Goal: Information Seeking & Learning: Learn about a topic

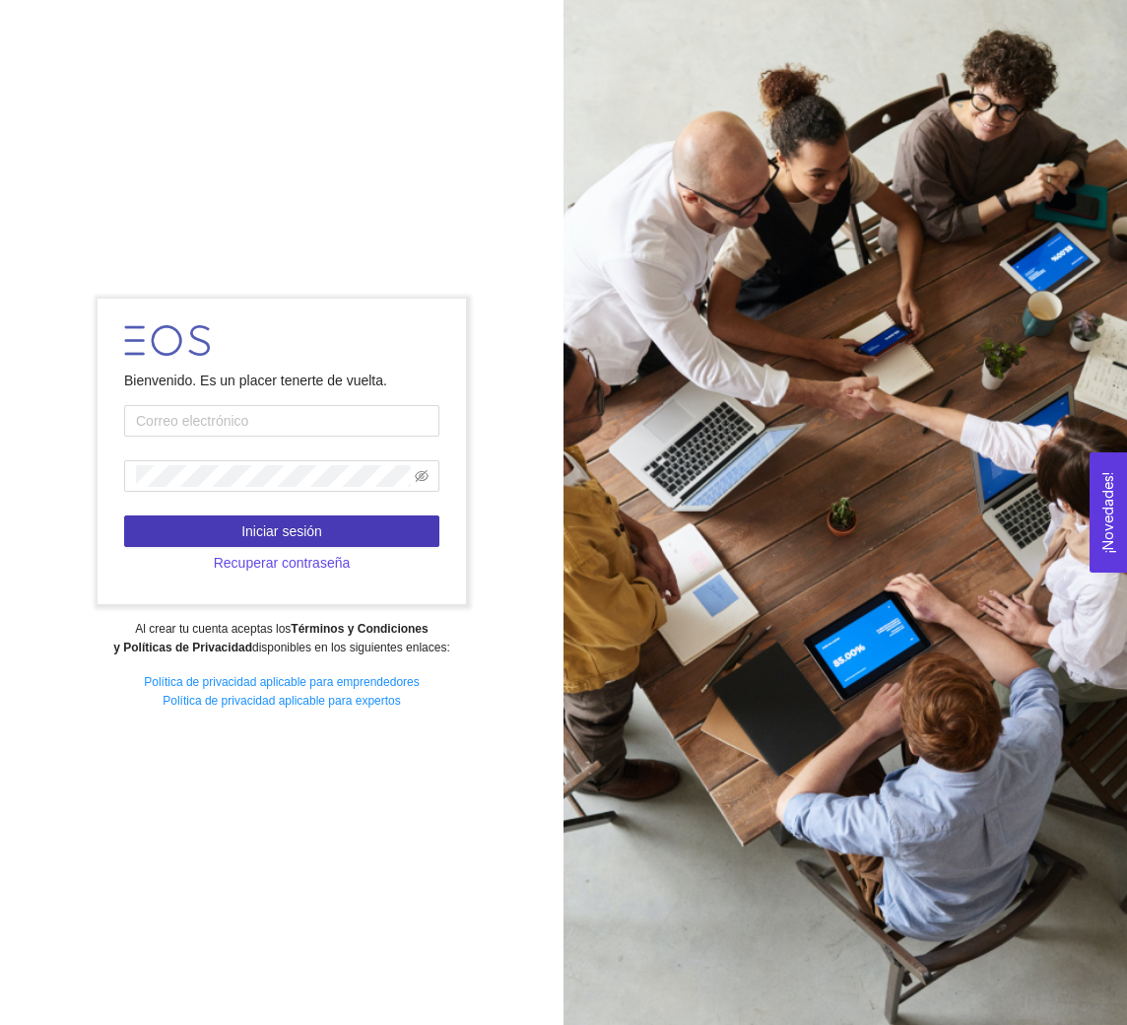
type input "[EMAIL_ADDRESS][DOMAIN_NAME]"
click at [210, 524] on button "Iniciar sesión" at bounding box center [281, 531] width 315 height 32
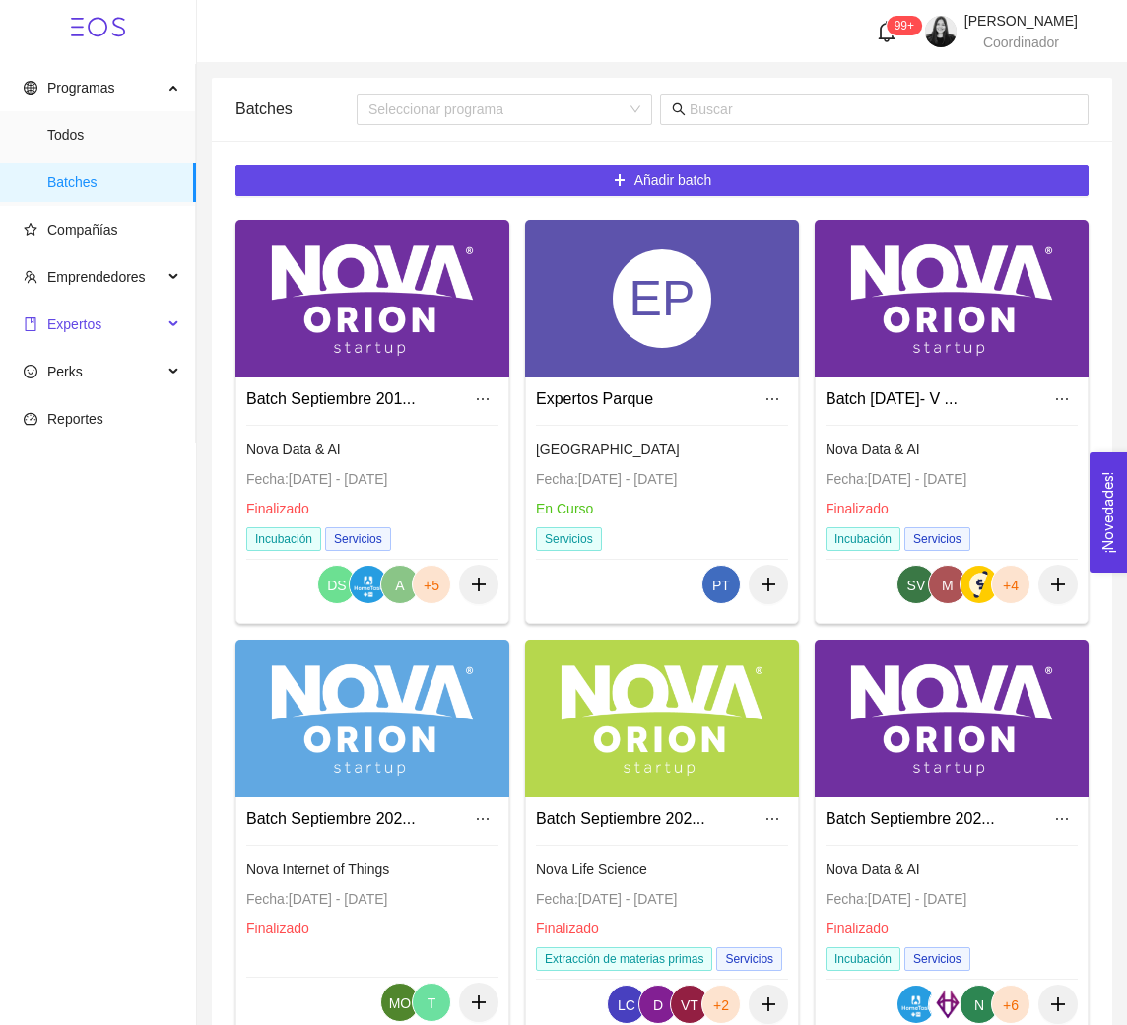
click at [89, 317] on span "Expertos" at bounding box center [74, 324] width 54 height 16
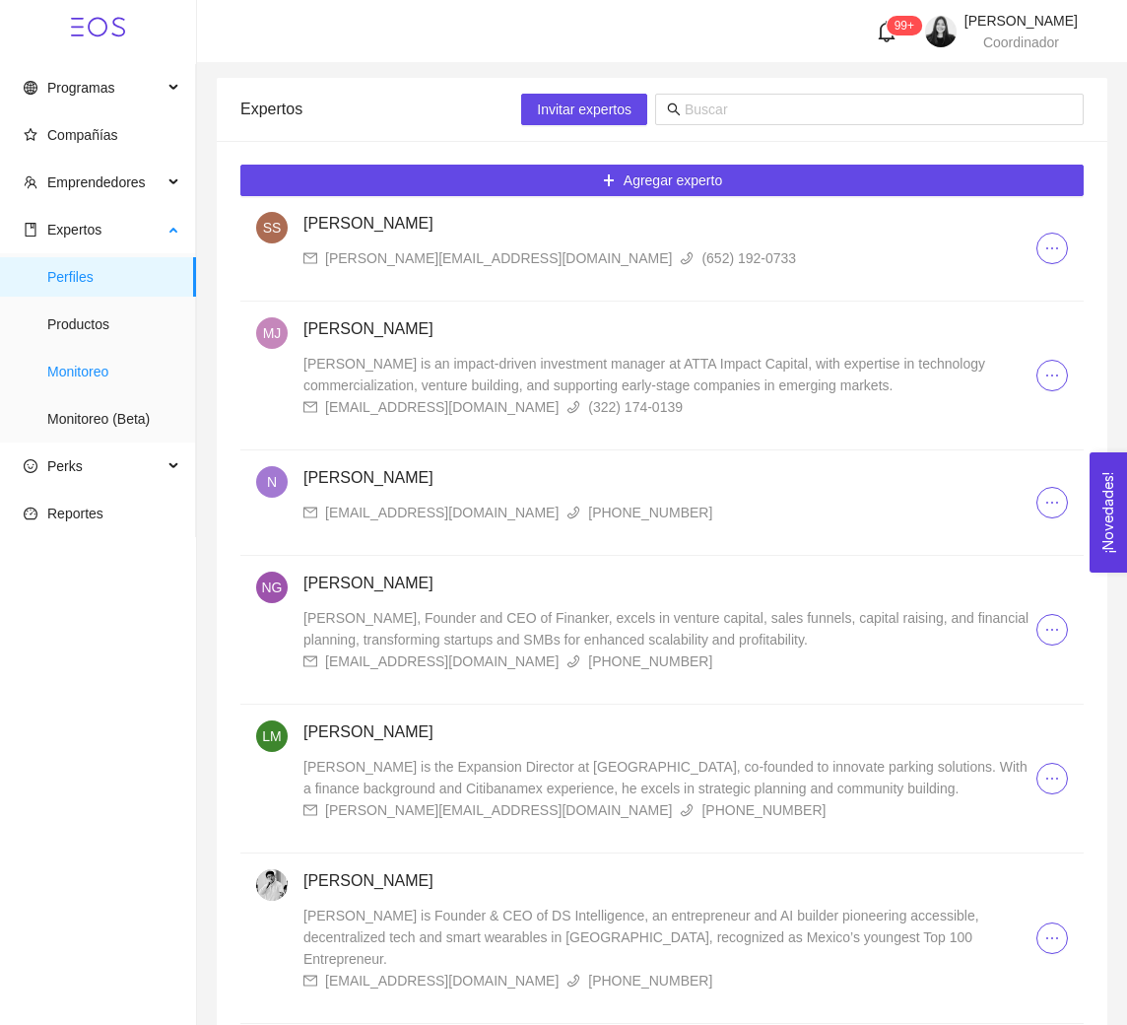
click at [106, 369] on span "Monitoreo" at bounding box center [113, 371] width 133 height 39
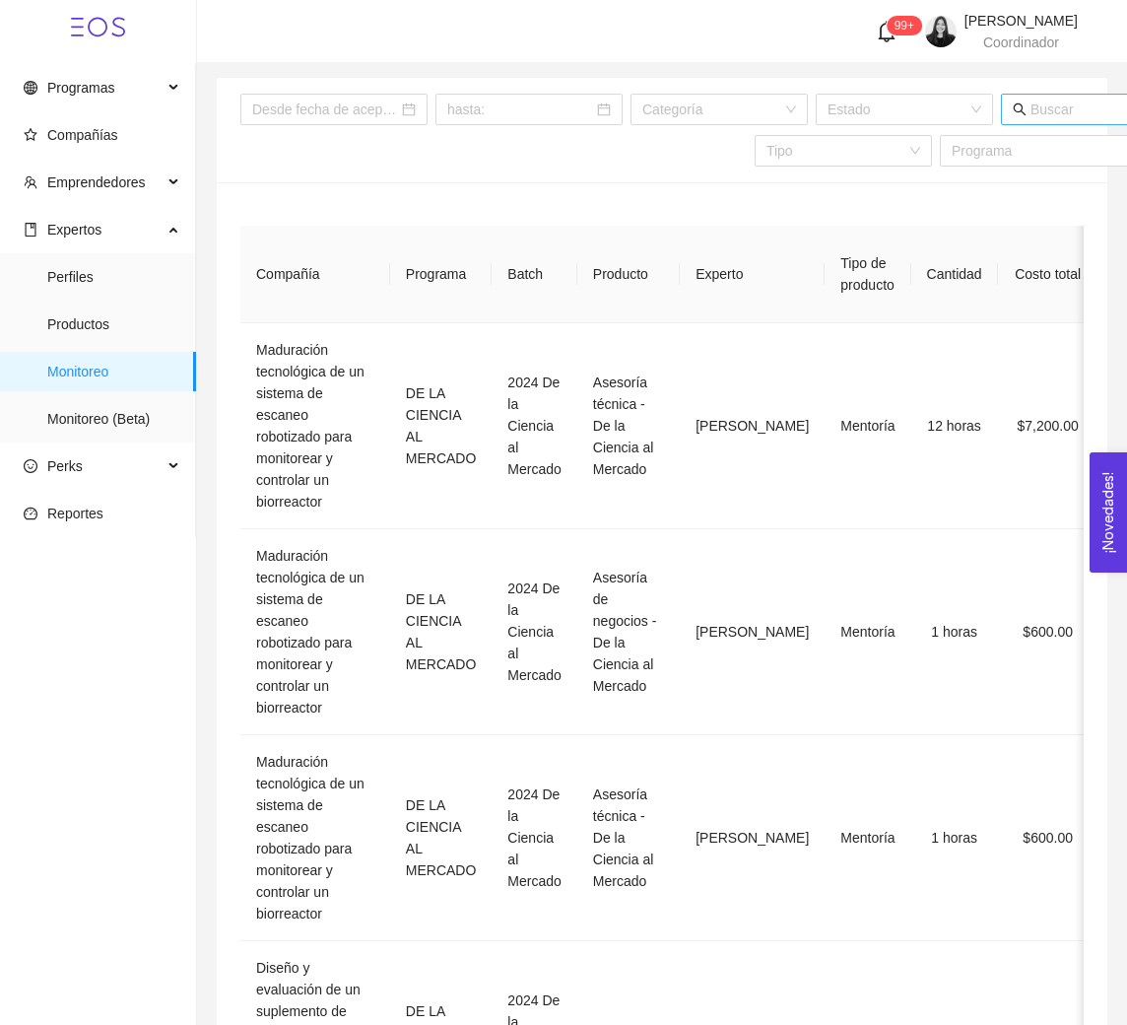
click at [1048, 105] on input "text" at bounding box center [1084, 110] width 106 height 22
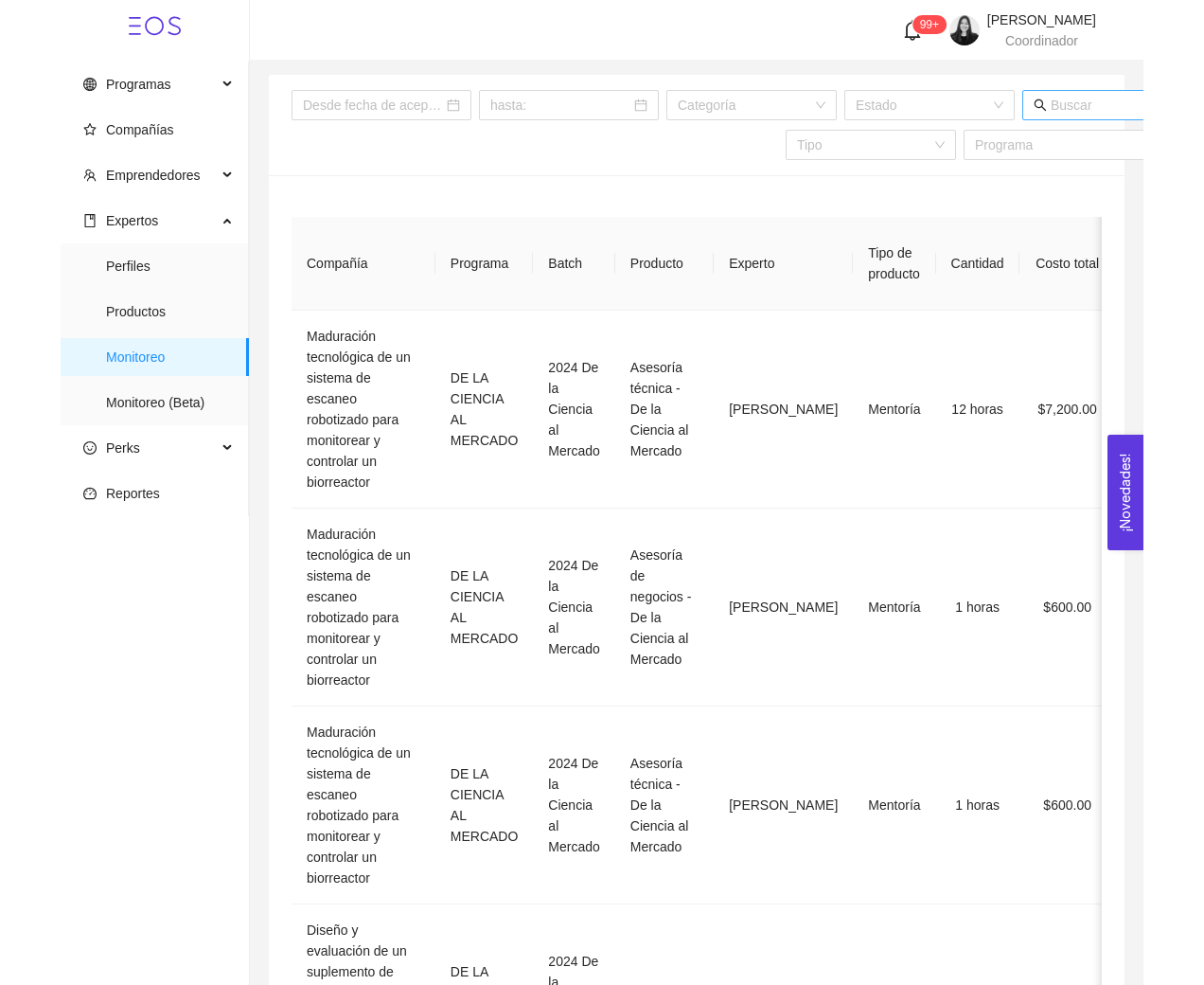
scroll to position [0, 10]
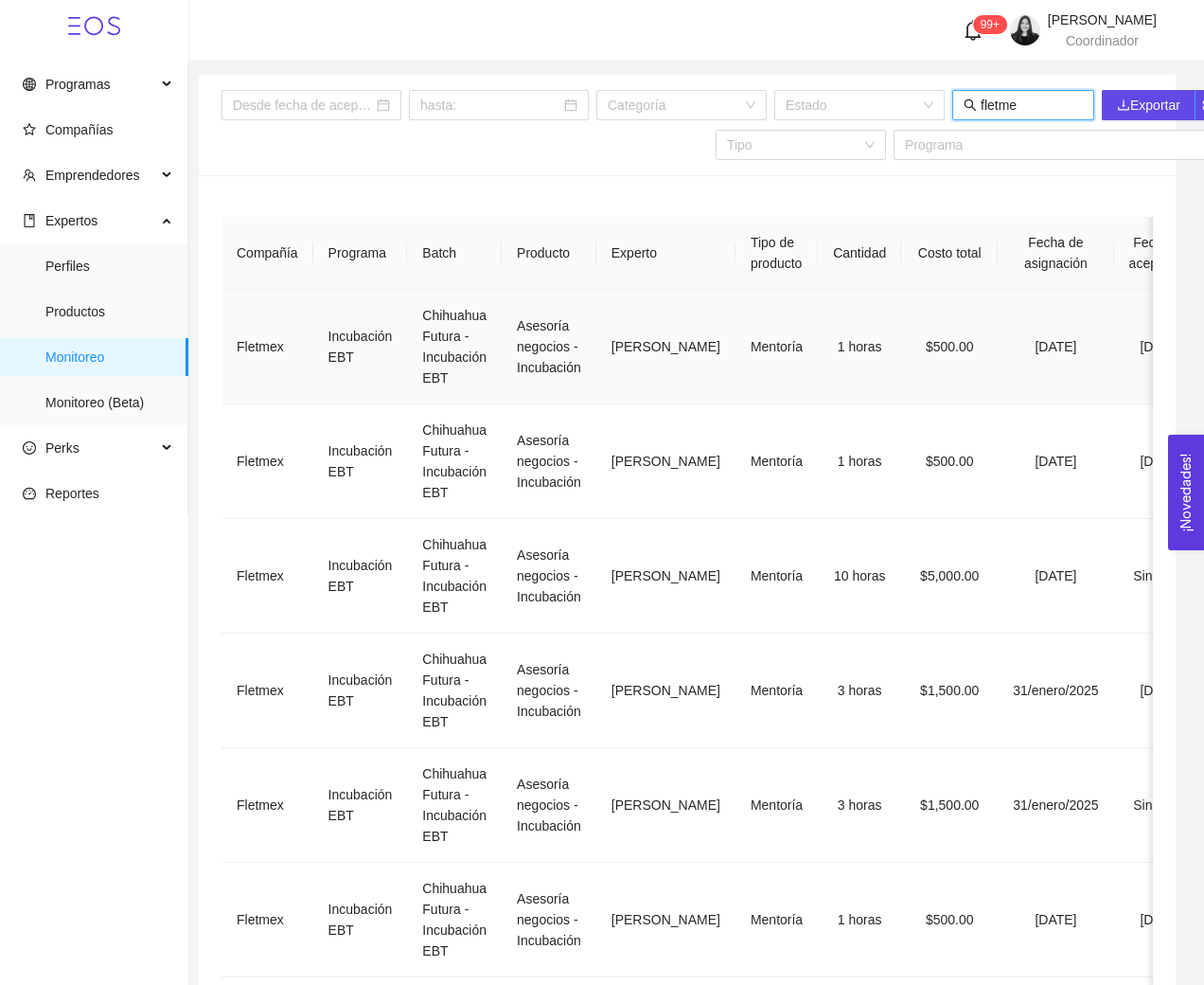
type input "fletme"
click at [502, 351] on td "Chihuahua Futura - Incubación EBT" at bounding box center [455, 346] width 95 height 114
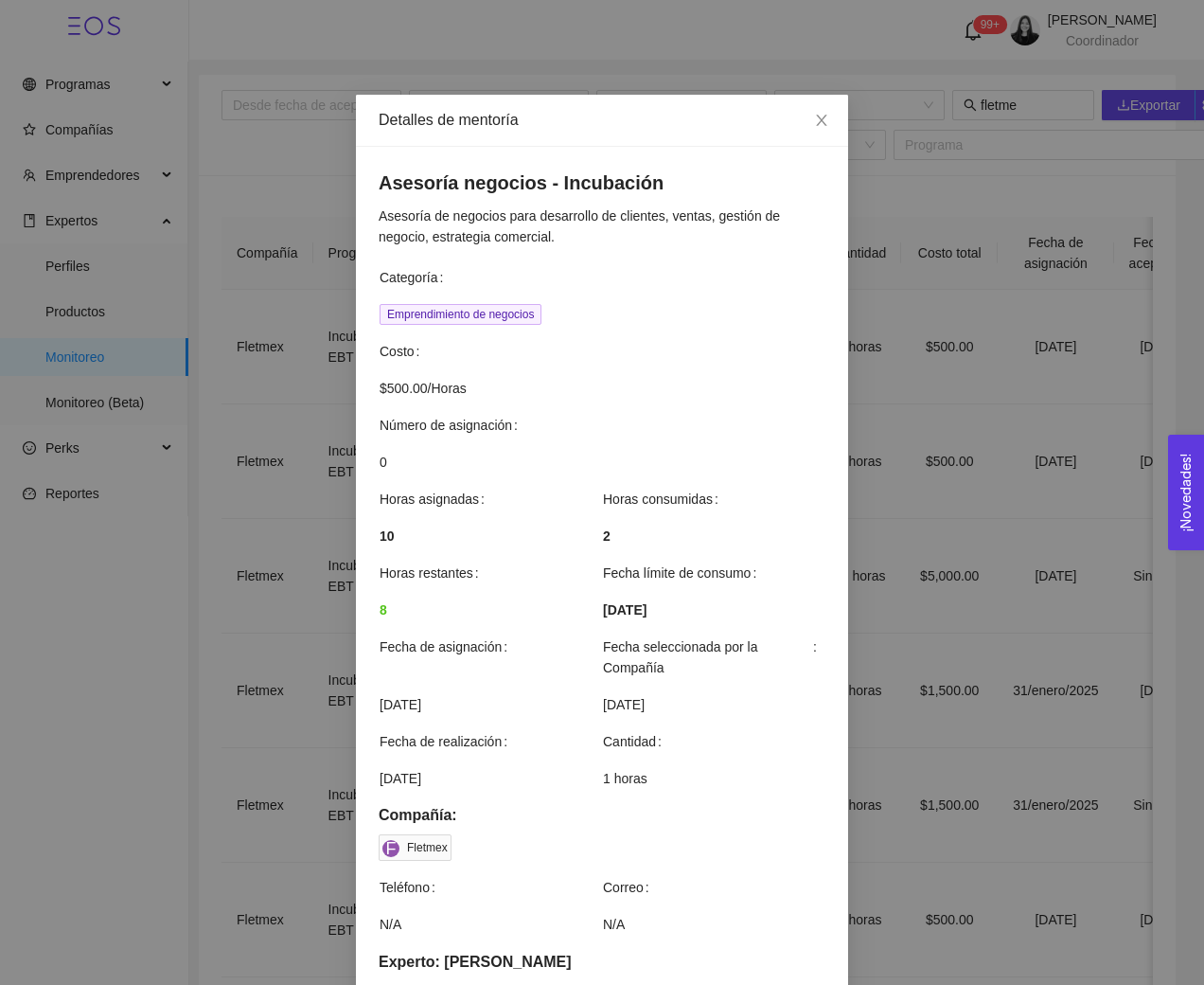
click at [286, 455] on div "Detalles de mentoría Asesoría negocios - Incubación Asesoría de negocios para d…" at bounding box center [602, 492] width 1204 height 985
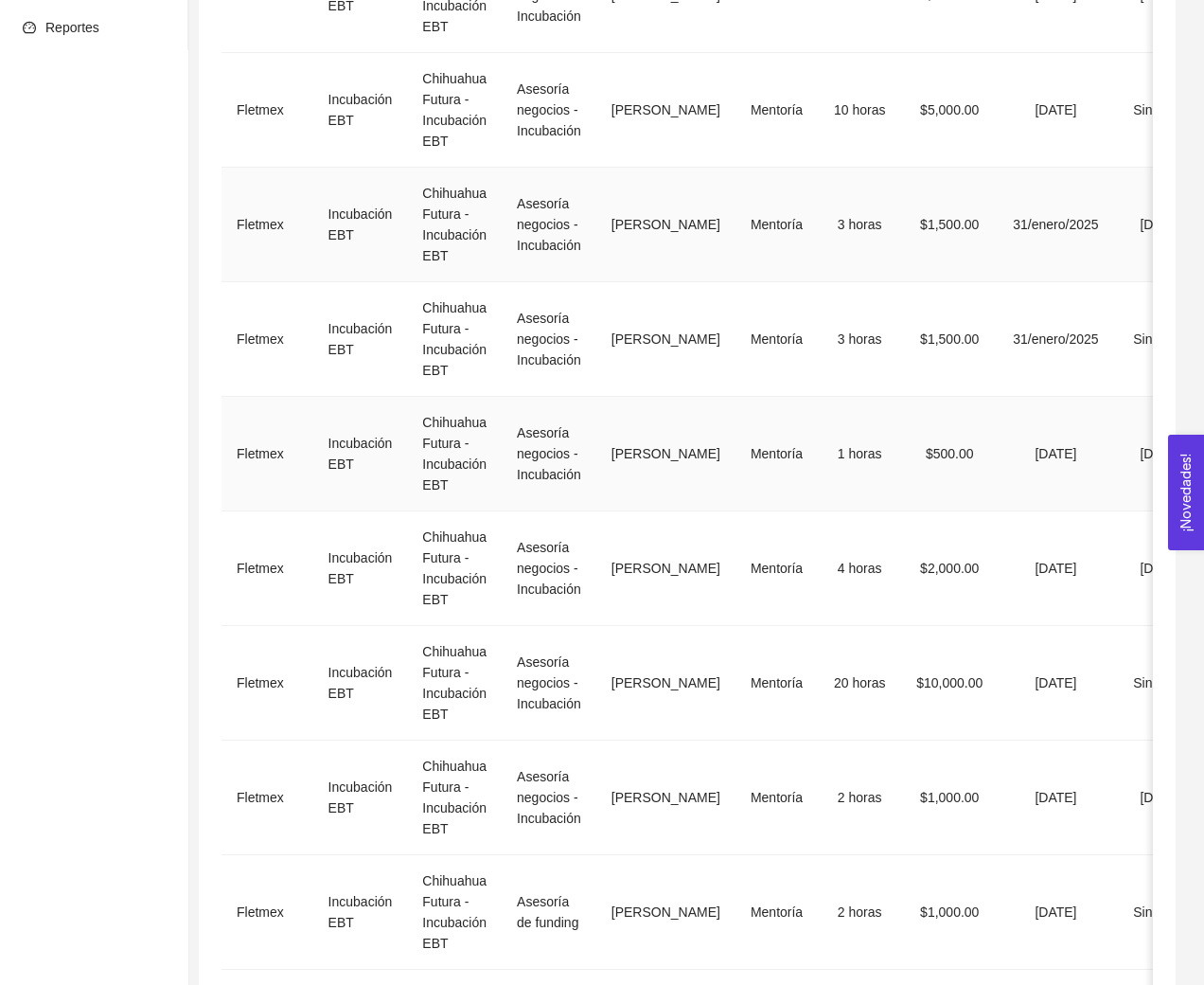
scroll to position [470, 0]
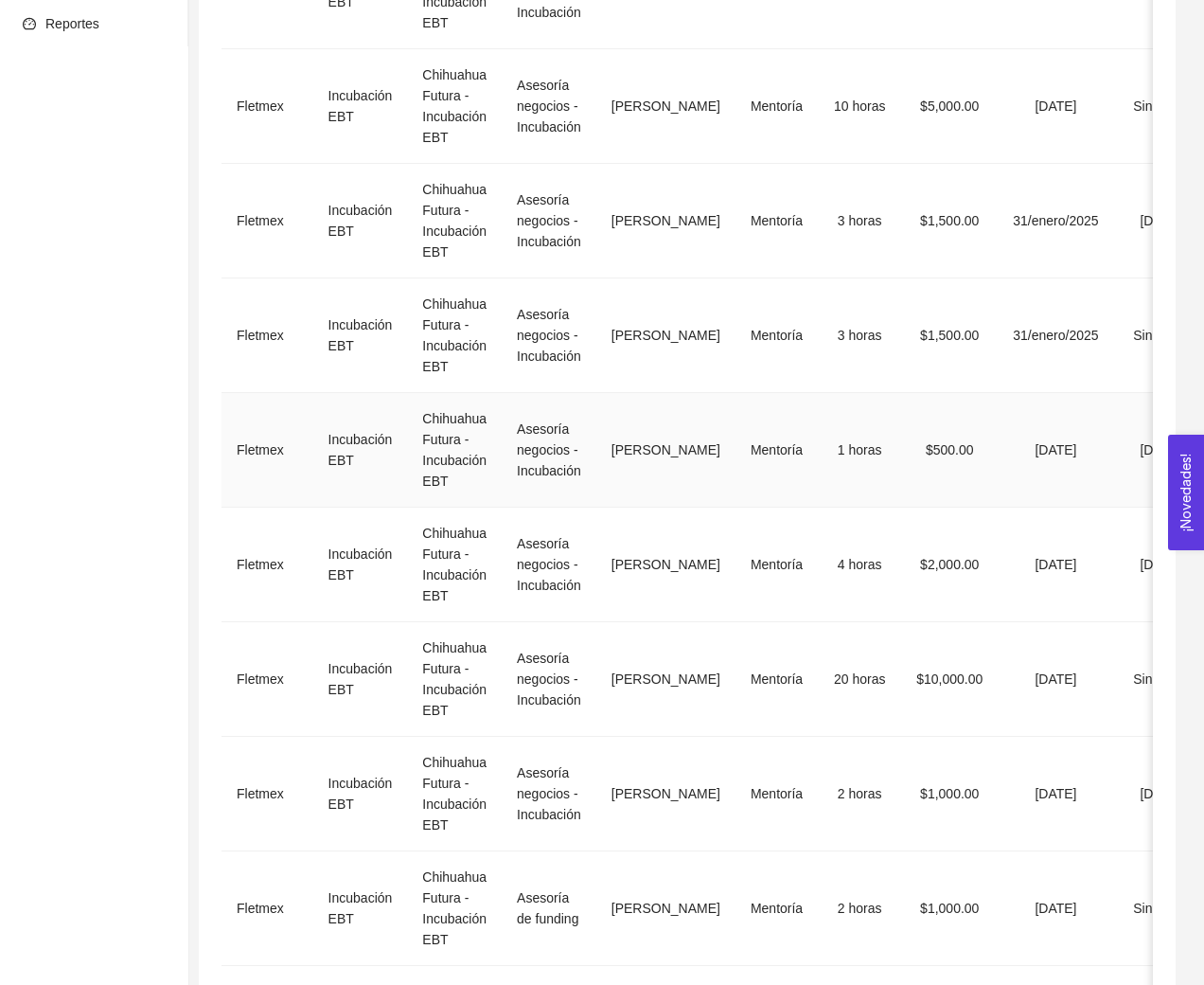
click at [571, 454] on td "Asesoría negocios - Incubación" at bounding box center [549, 450] width 95 height 114
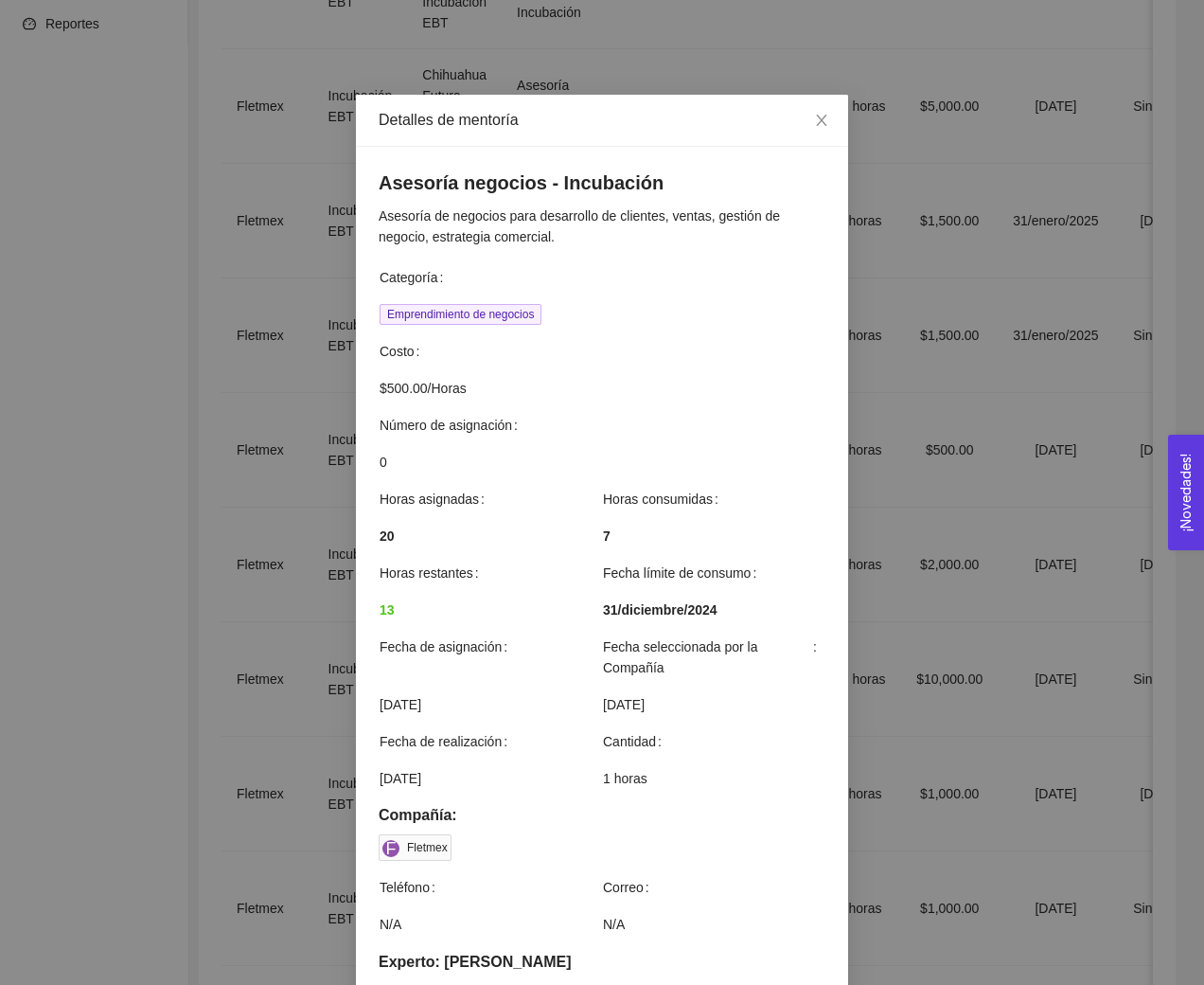
click at [970, 575] on div "Detalles de mentoría Asesoría negocios - Incubación Asesoría de negocios para d…" at bounding box center [602, 492] width 1204 height 985
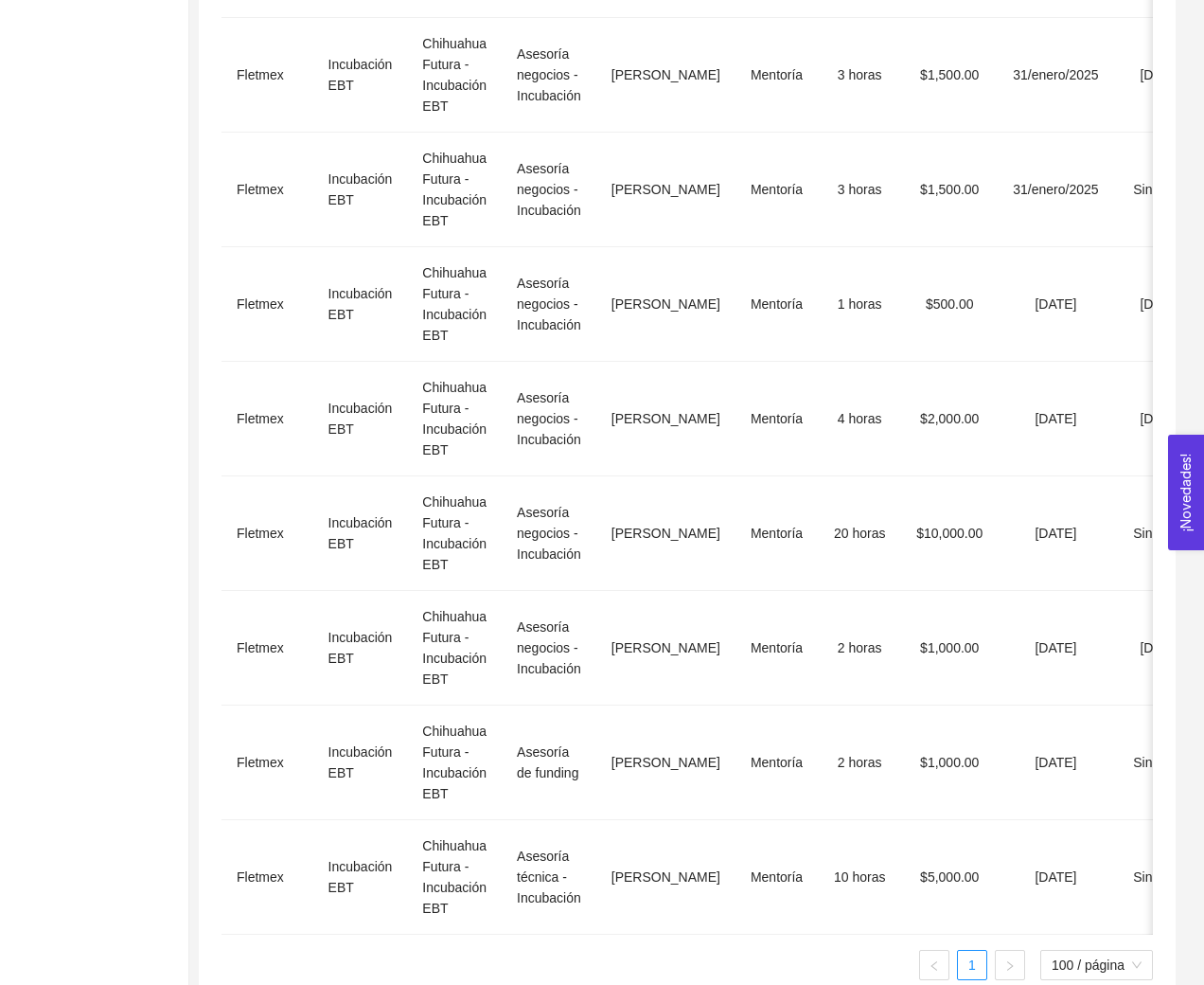
scroll to position [659, 0]
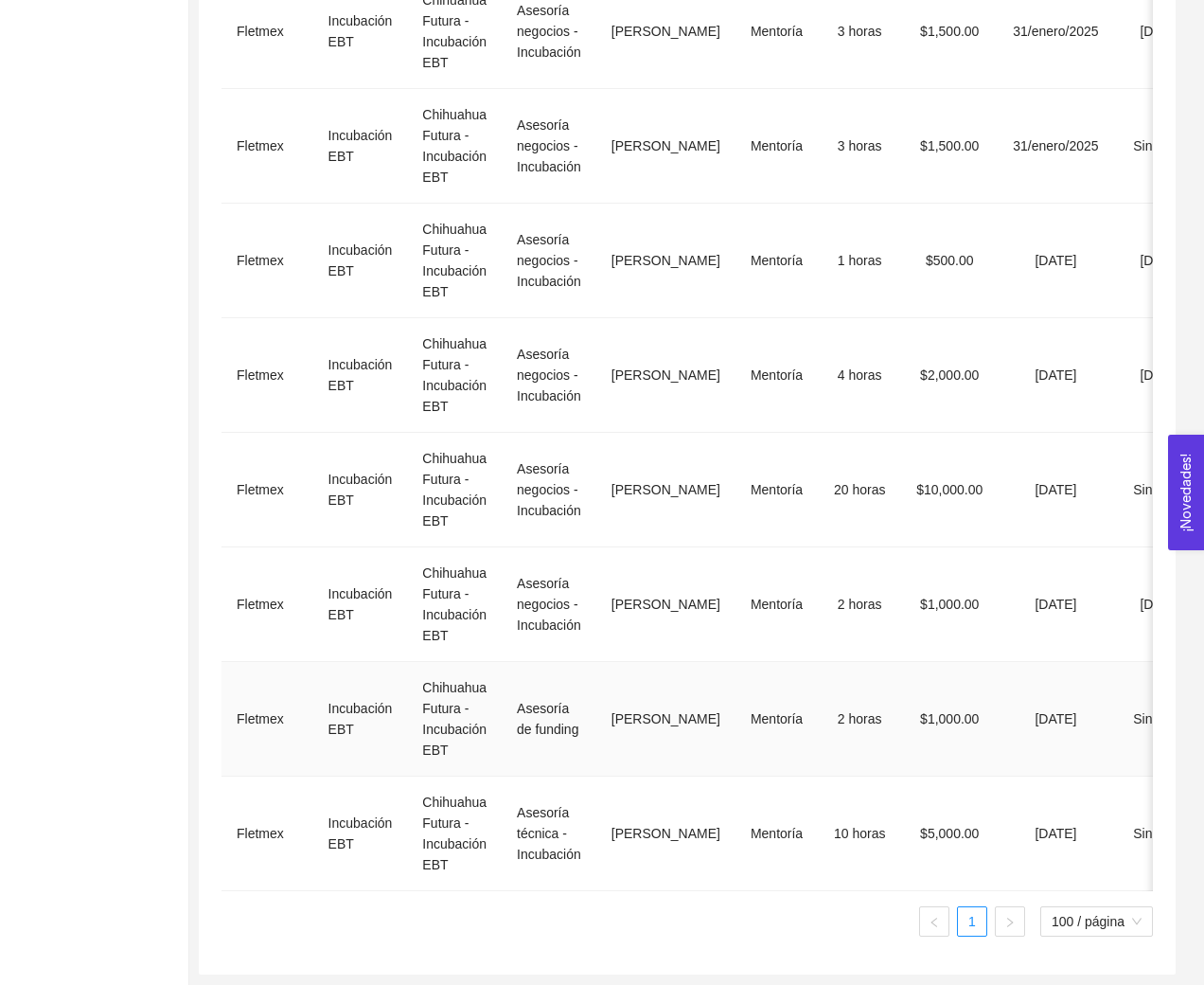
click at [525, 724] on td "Asesoría de funding" at bounding box center [549, 719] width 95 height 114
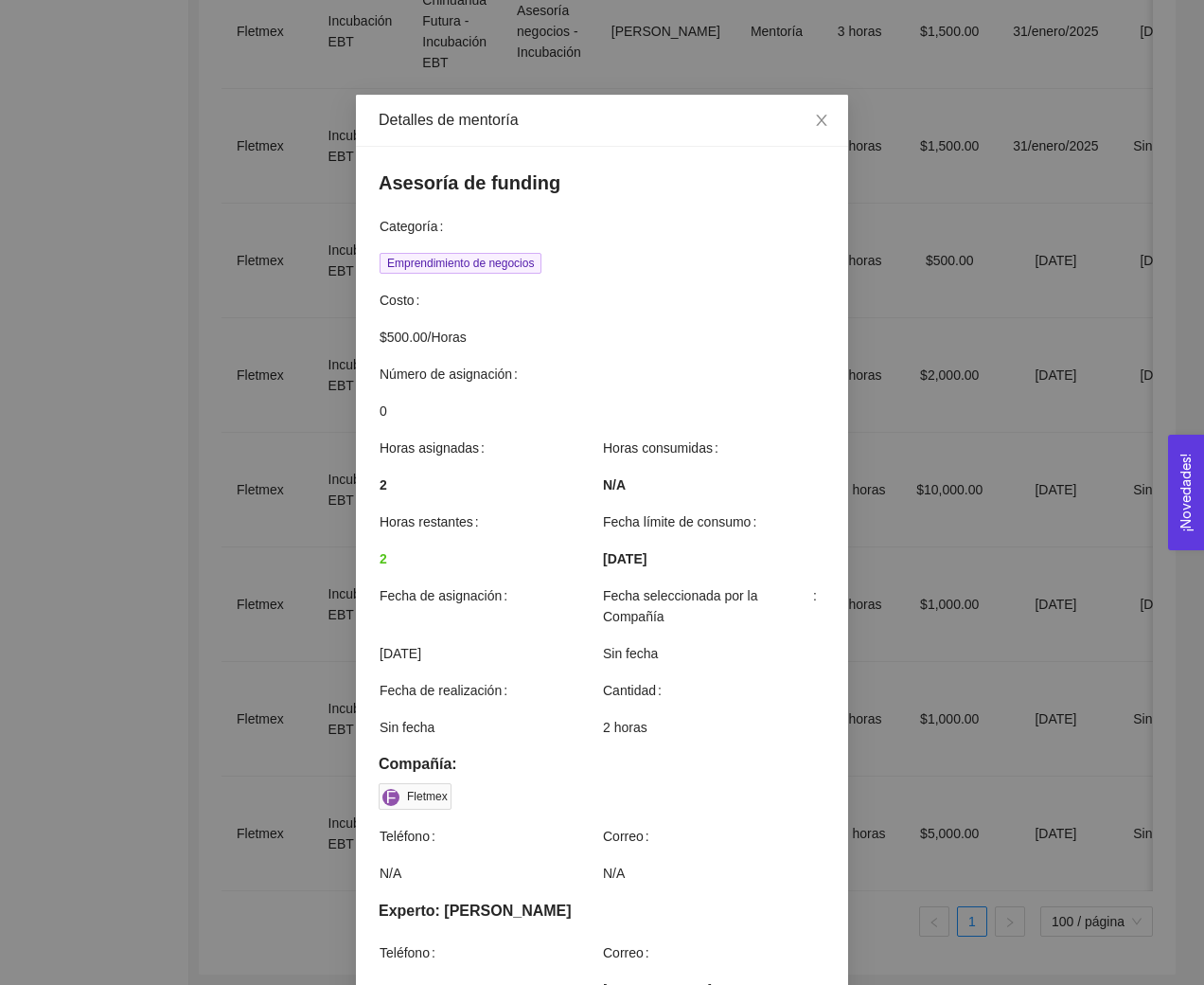
click at [904, 668] on div "Detalles de mentoría Asesoría de funding Categoría Emprendimiento de negocios C…" at bounding box center [602, 492] width 1204 height 985
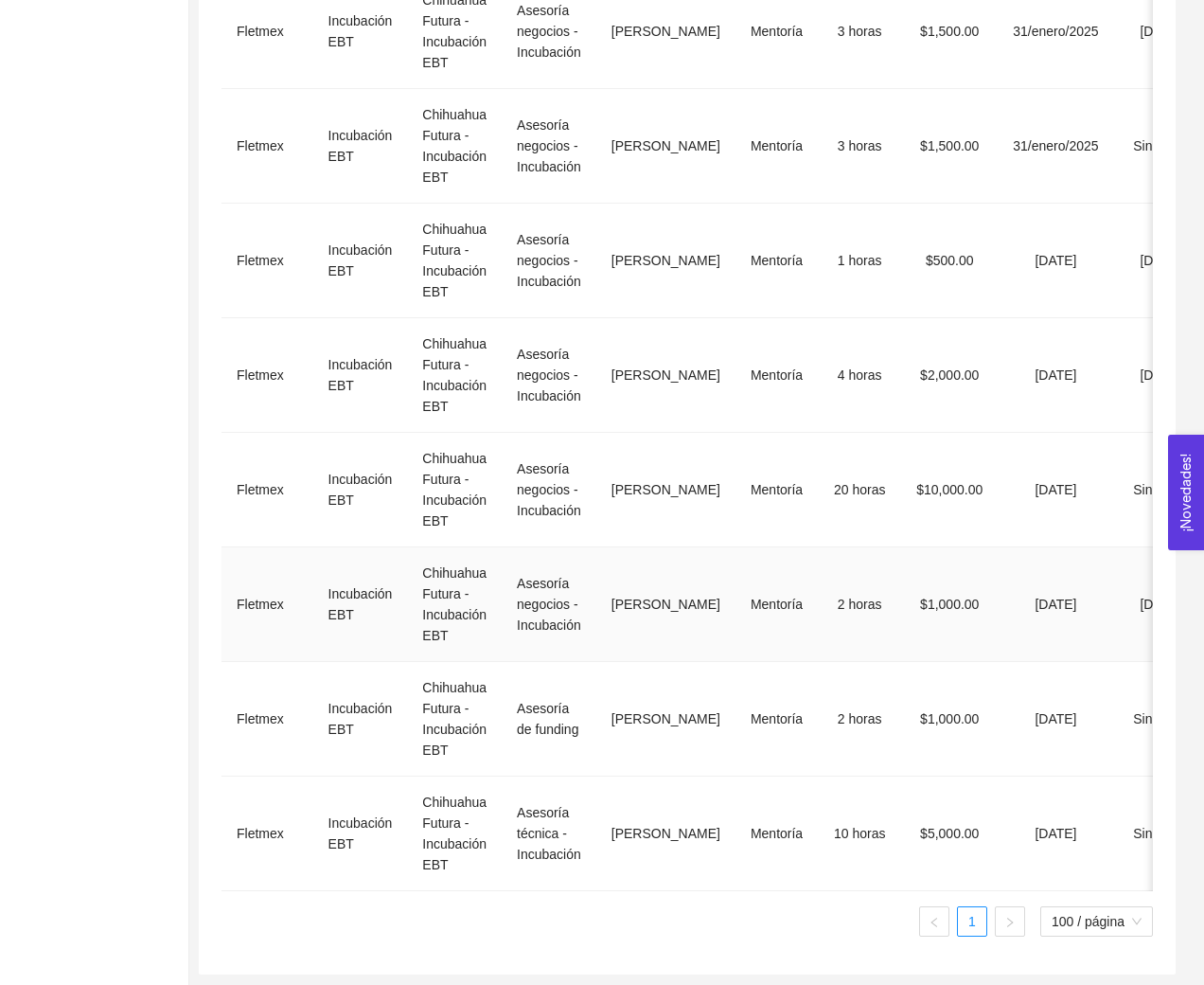
click at [534, 605] on td "Asesoría negocios - Incubación" at bounding box center [549, 603] width 95 height 114
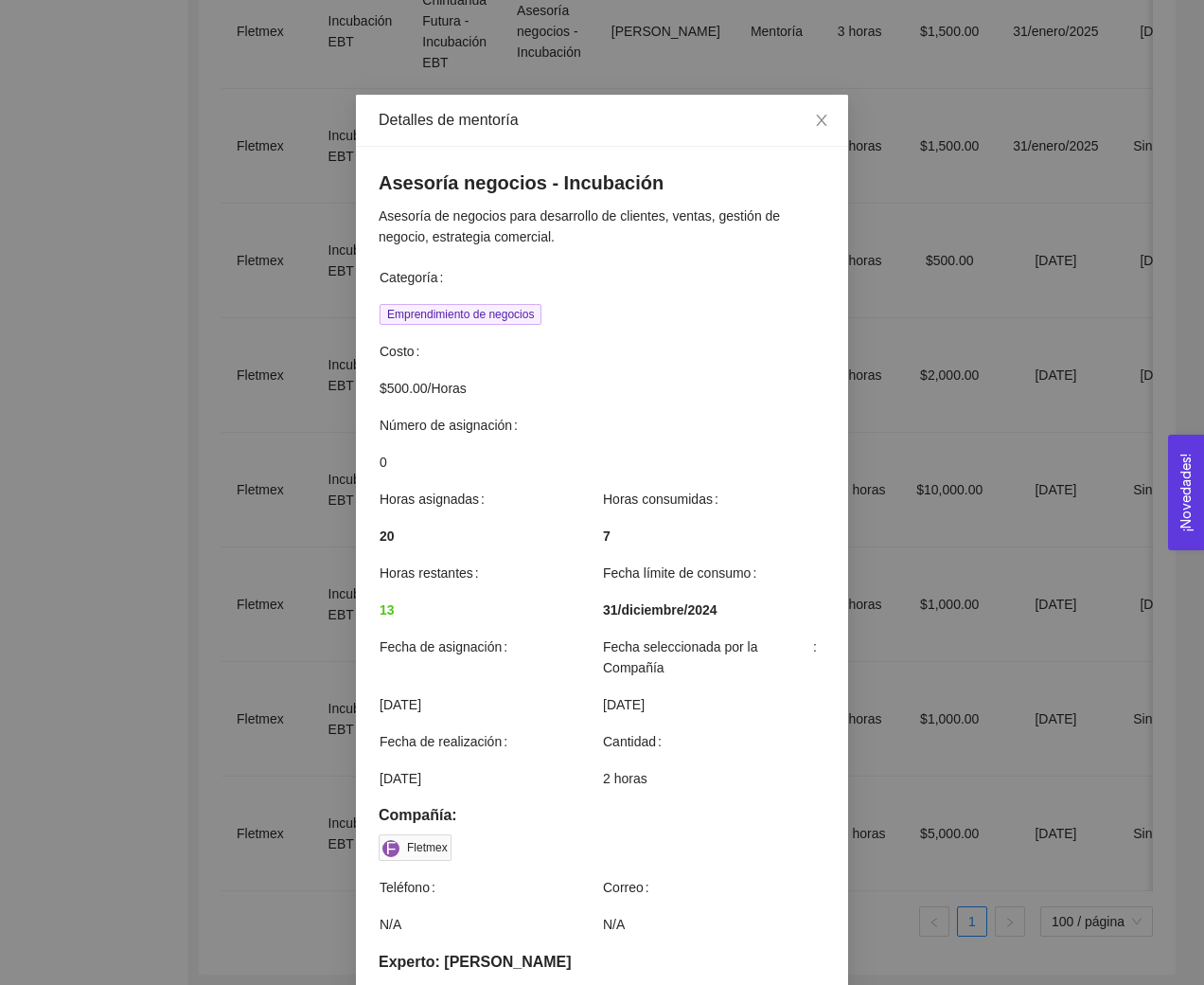
click at [947, 509] on div "Detalles de mentoría Asesoría negocios - Incubación Asesoría de negocios para d…" at bounding box center [602, 492] width 1204 height 985
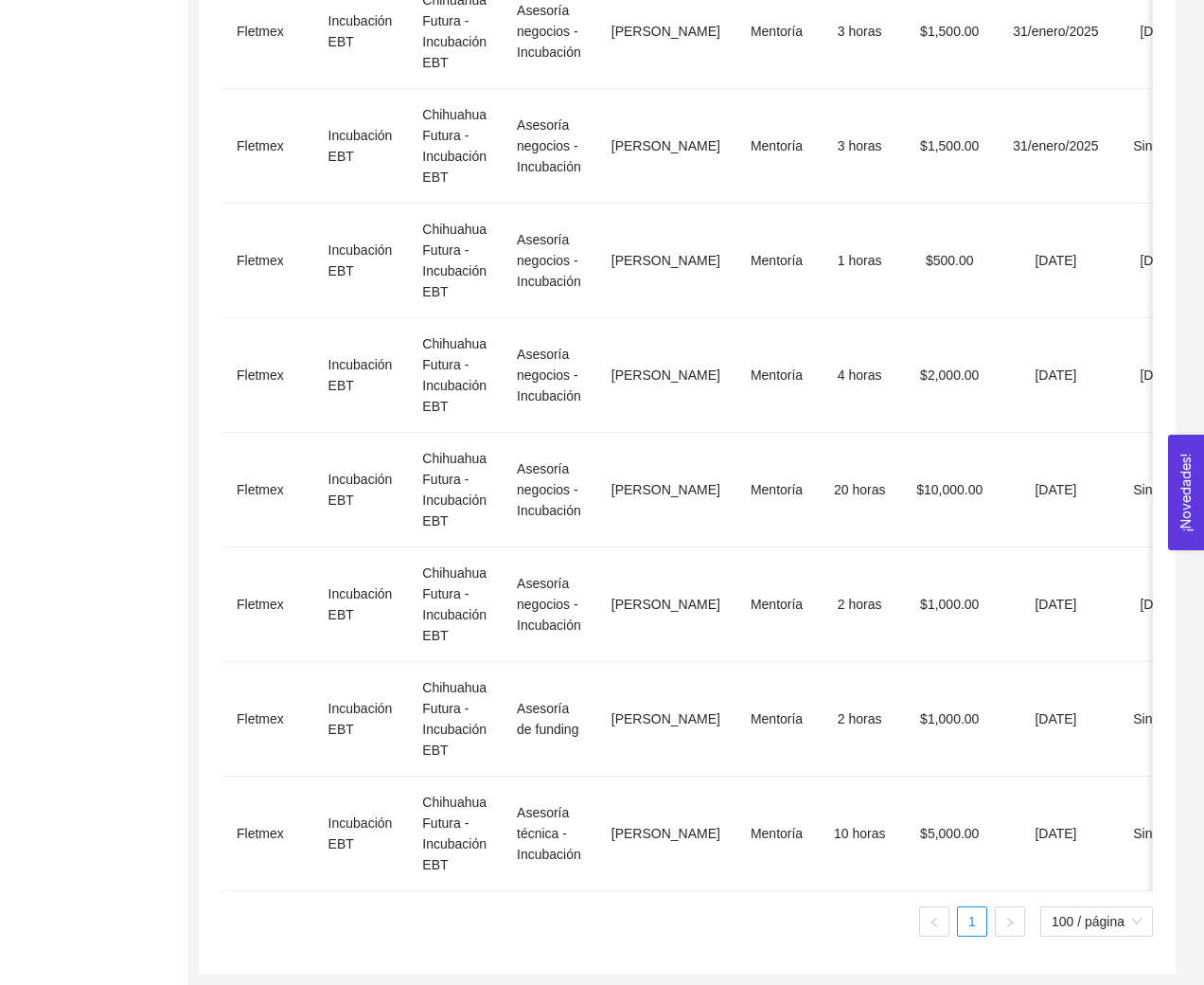
scroll to position [0, 0]
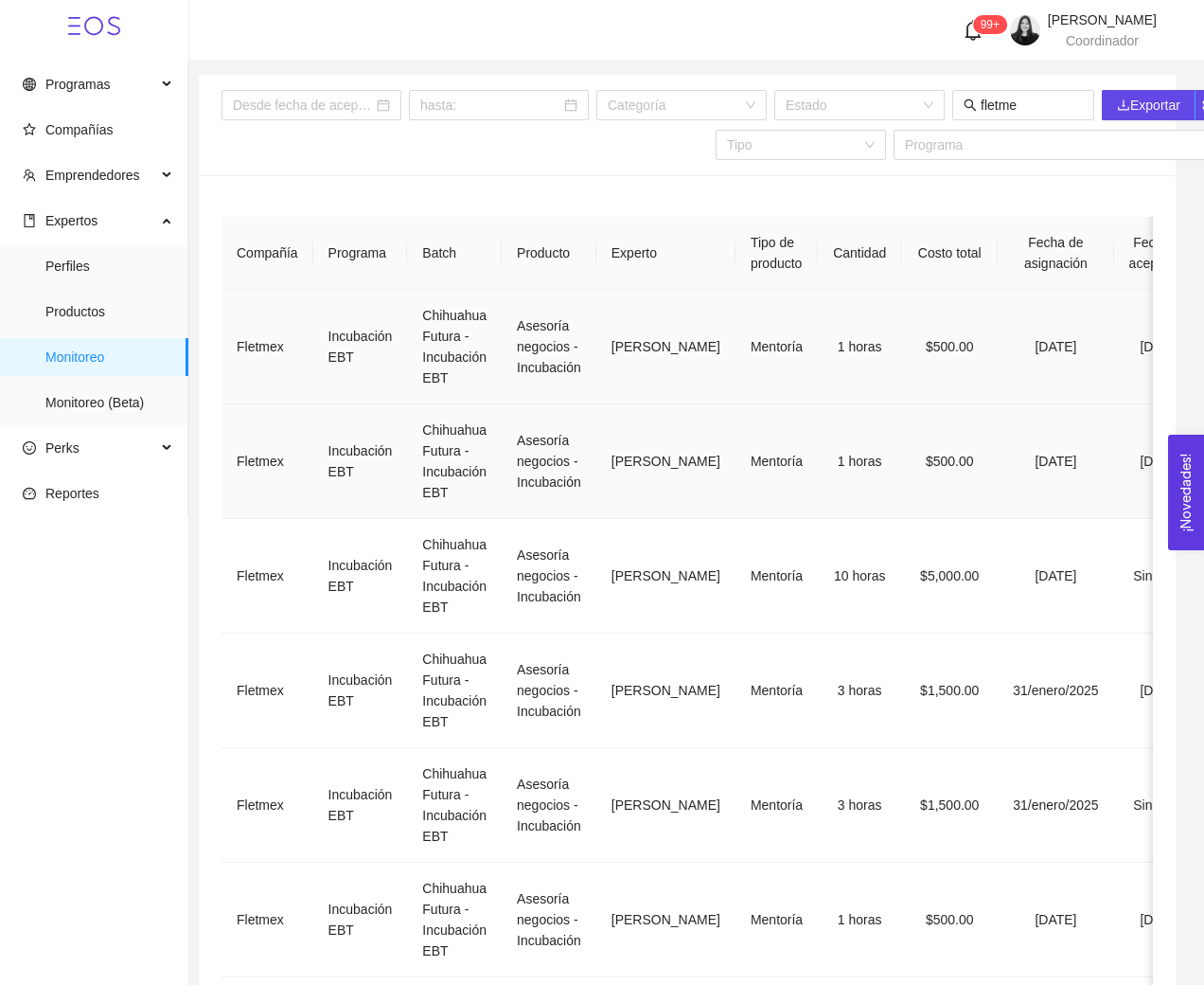
click at [446, 371] on td "Chihuahua Futura - Incubación EBT" at bounding box center [455, 346] width 95 height 114
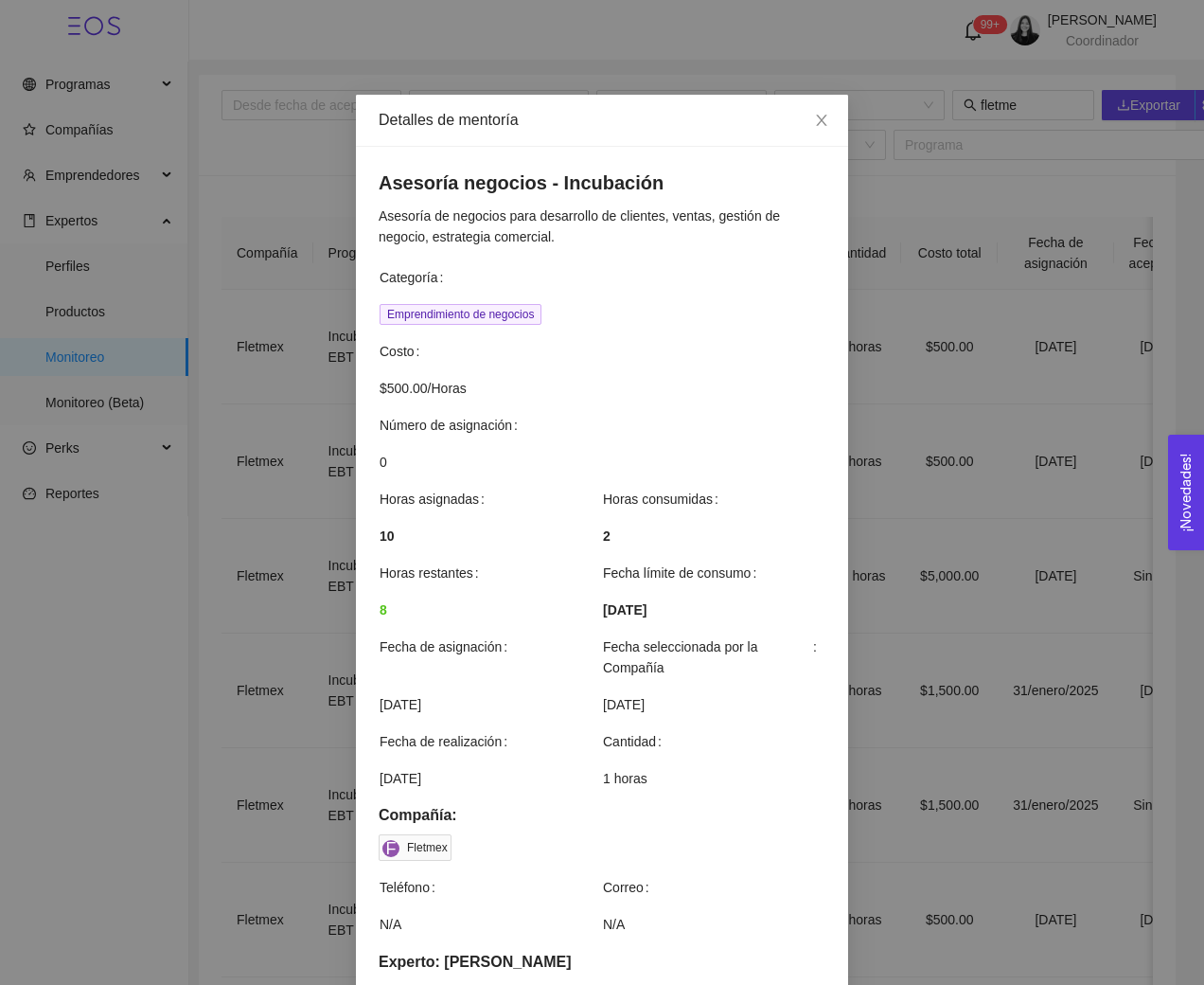
click at [231, 392] on div "Detalles de mentoría Asesoría negocios - Incubación Asesoría de negocios para d…" at bounding box center [602, 492] width 1204 height 985
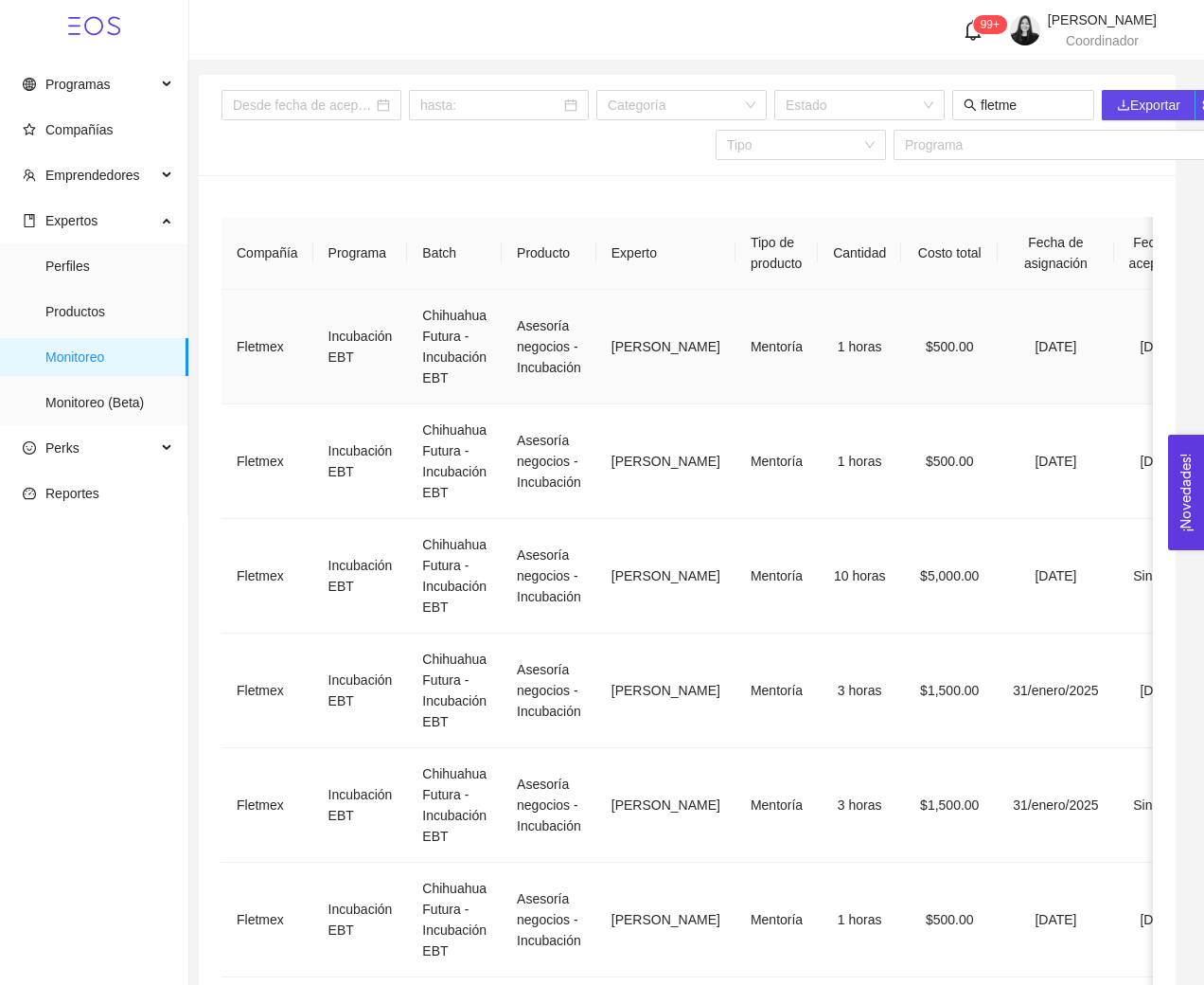
click at [524, 339] on td "Asesoría negocios - Incubación" at bounding box center [549, 346] width 95 height 114
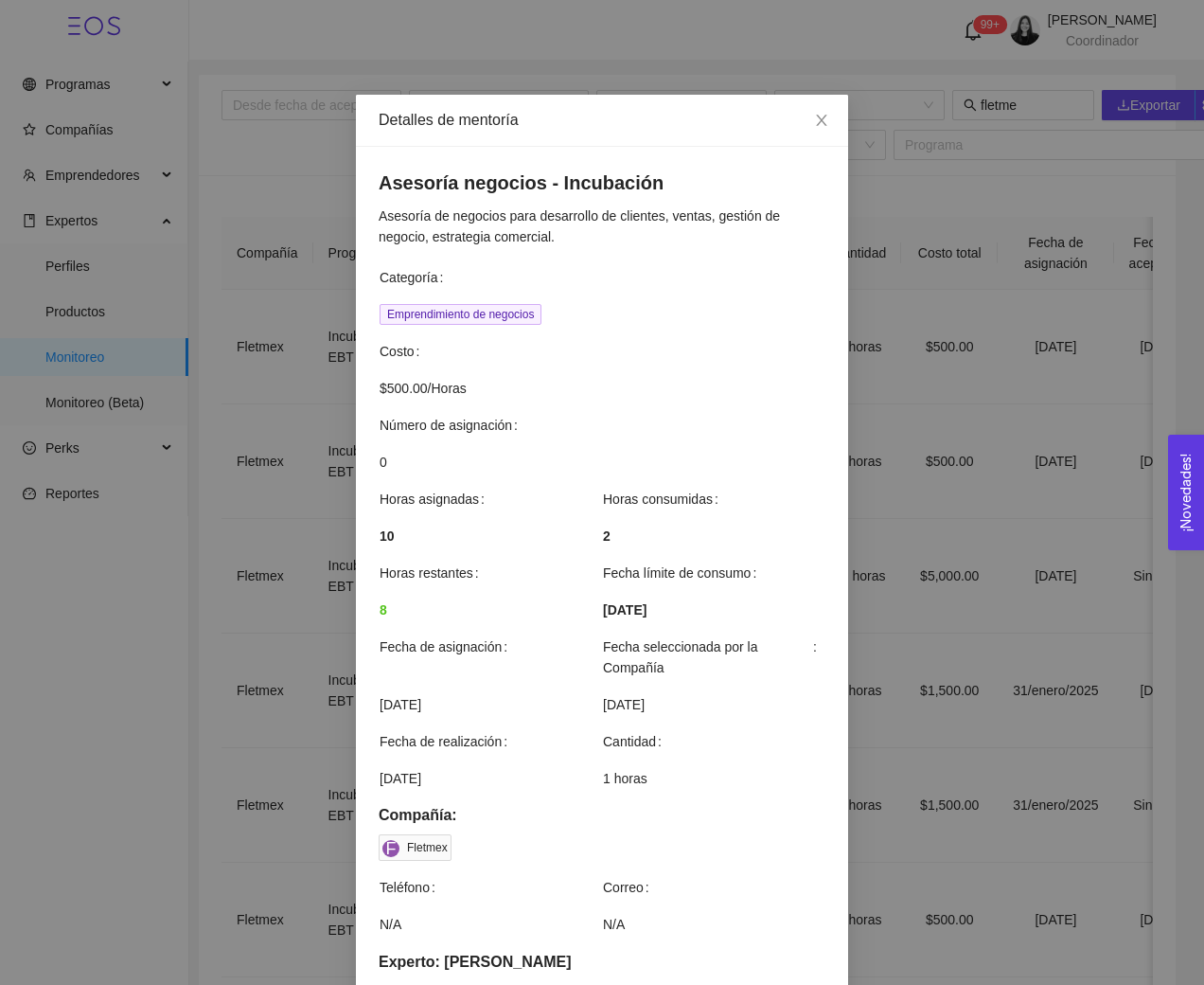
click at [270, 523] on div "Detalles de mentoría Asesoría negocios - Incubación Asesoría de negocios para d…" at bounding box center [602, 492] width 1204 height 985
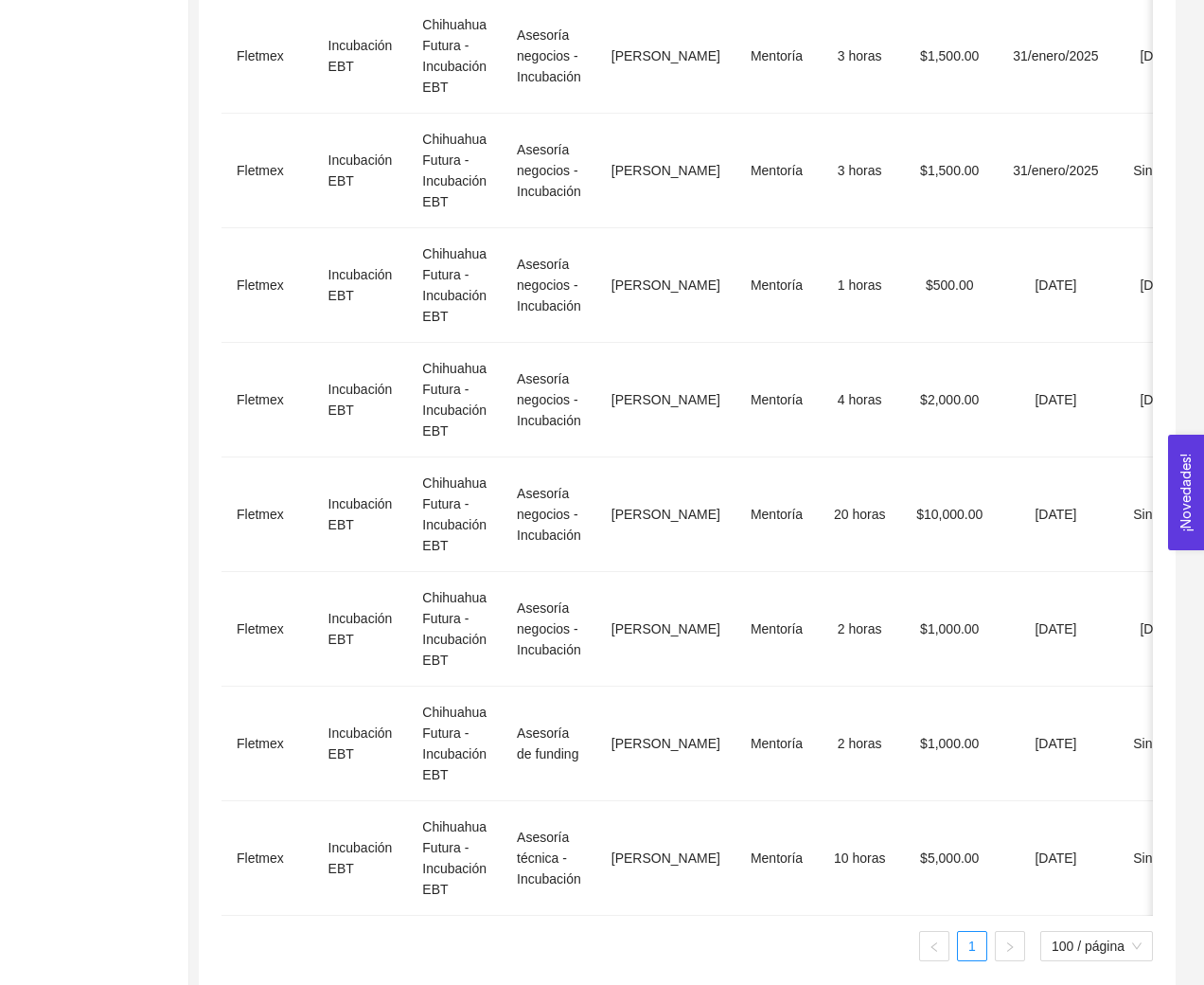
scroll to position [659, 0]
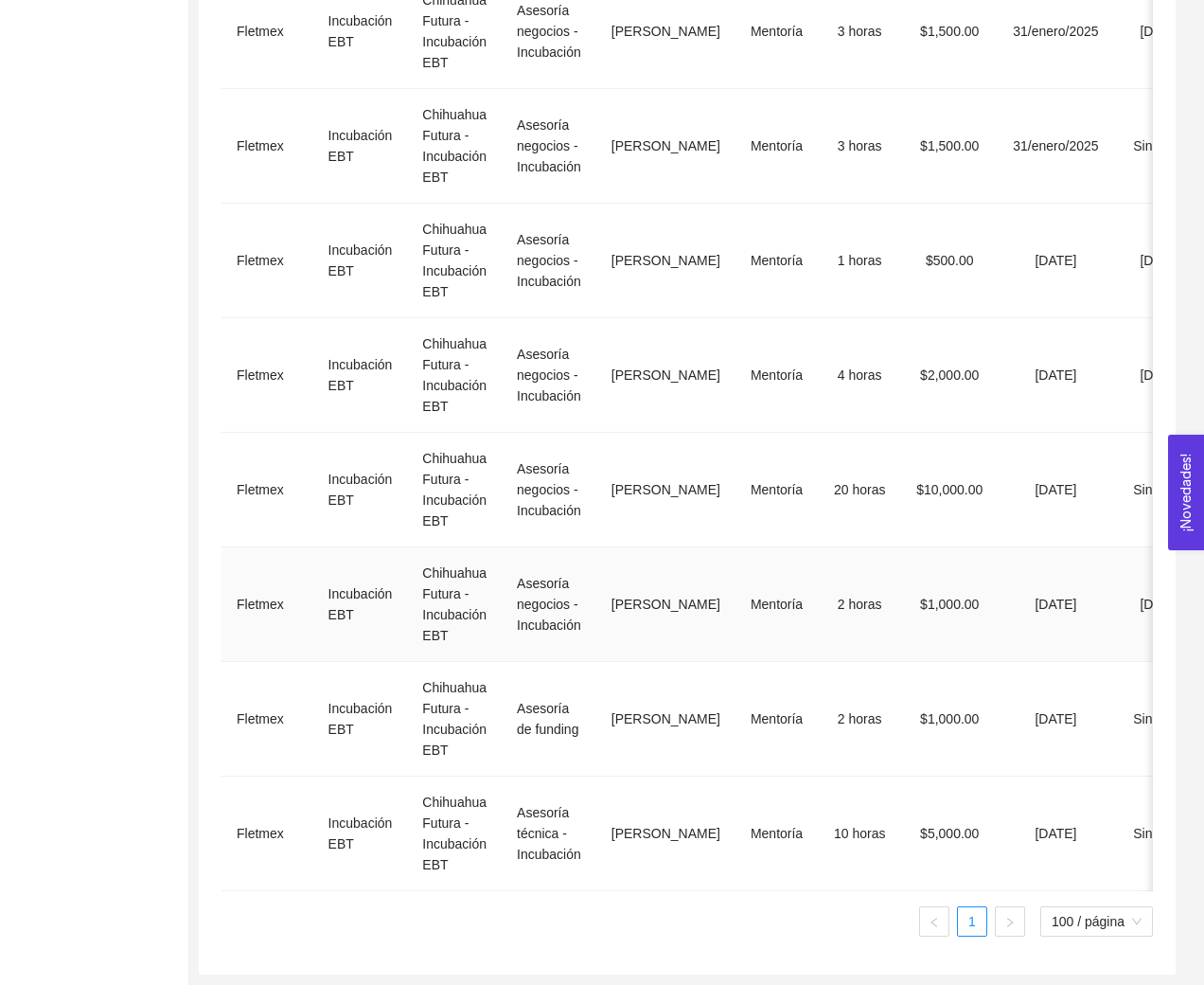
click at [586, 581] on td "Asesoría negocios - Incubación" at bounding box center [549, 603] width 95 height 114
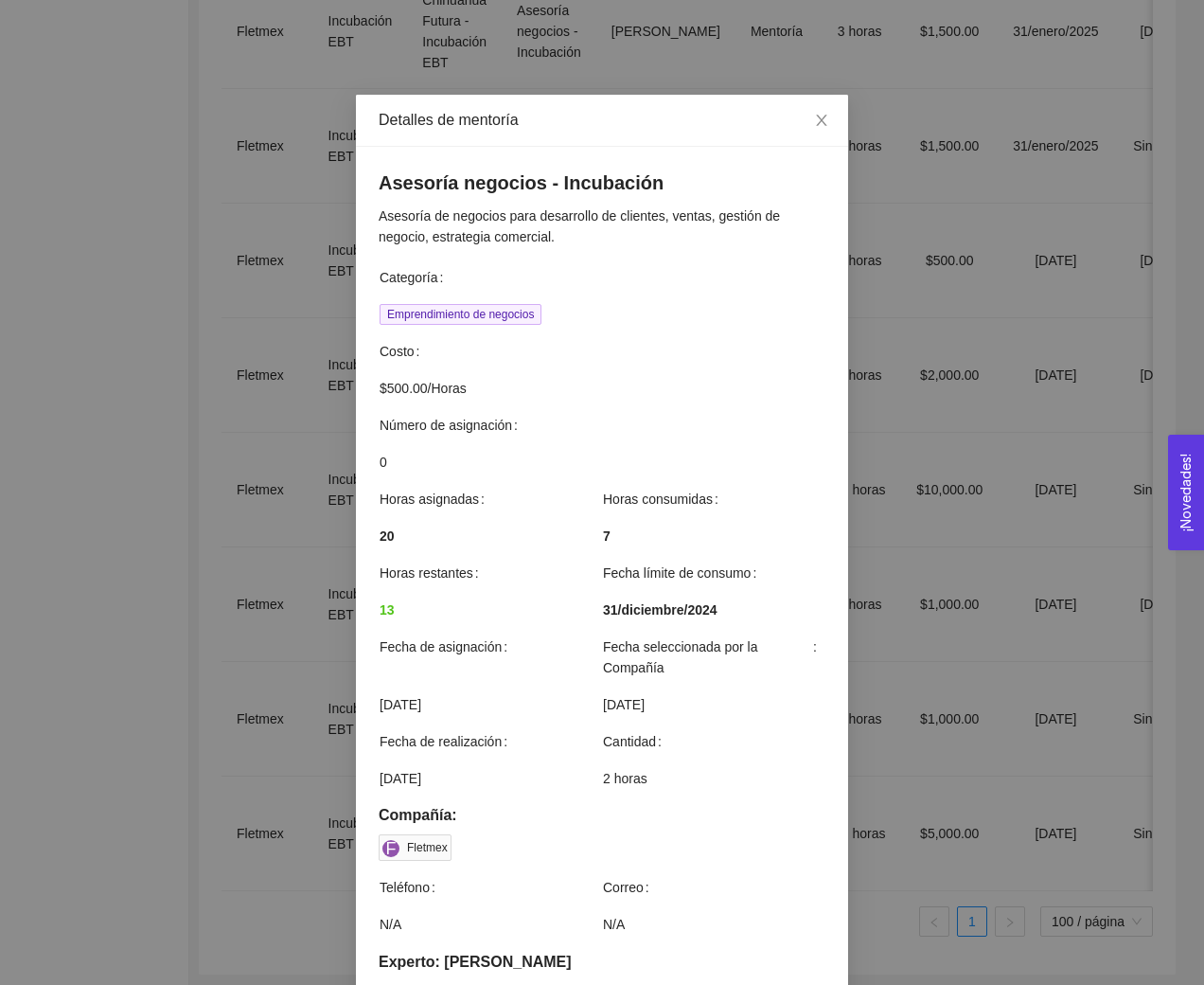
click at [265, 492] on div "Detalles de mentoría Asesoría negocios - Incubación Asesoría de negocios para d…" at bounding box center [602, 492] width 1204 height 985
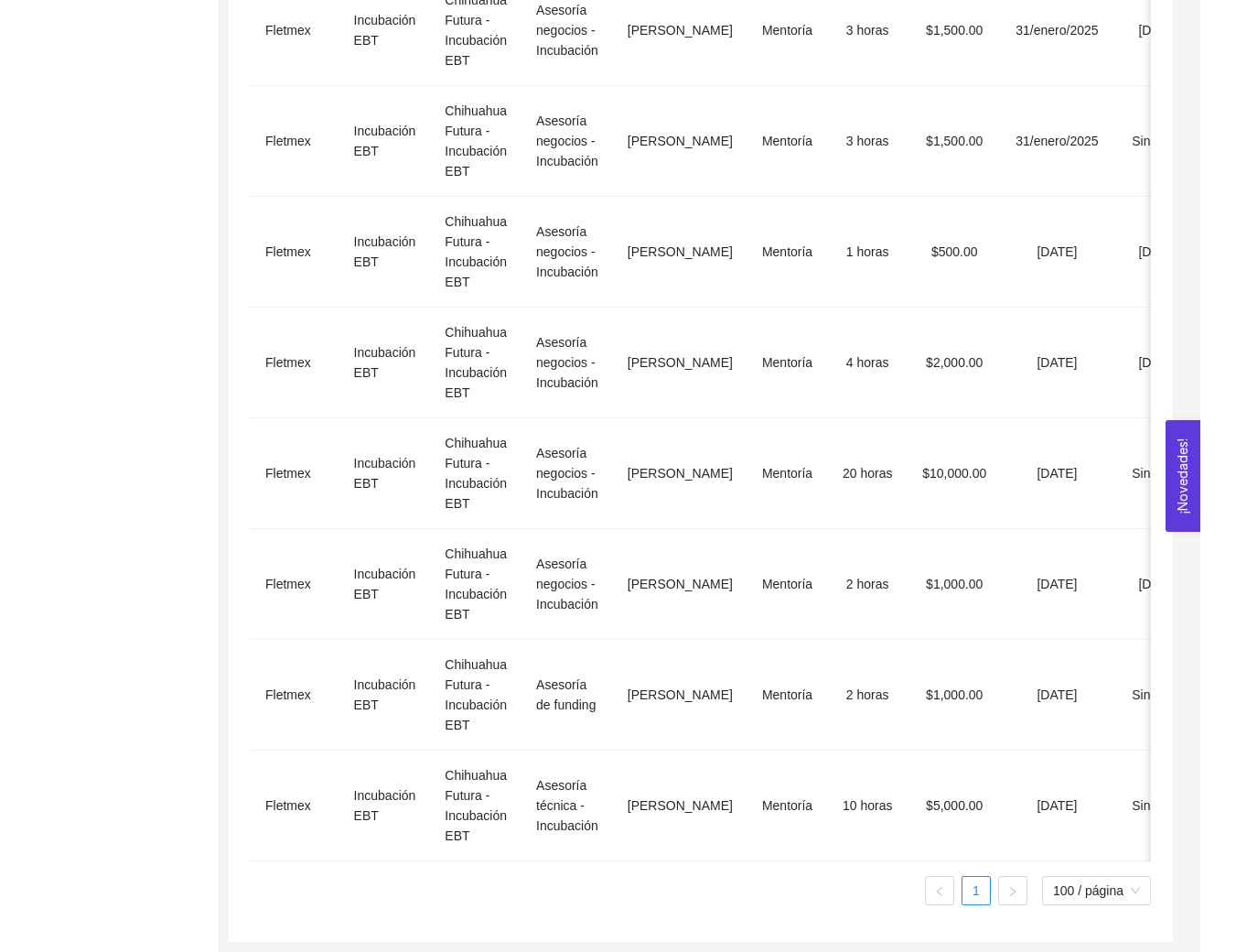
scroll to position [0, 0]
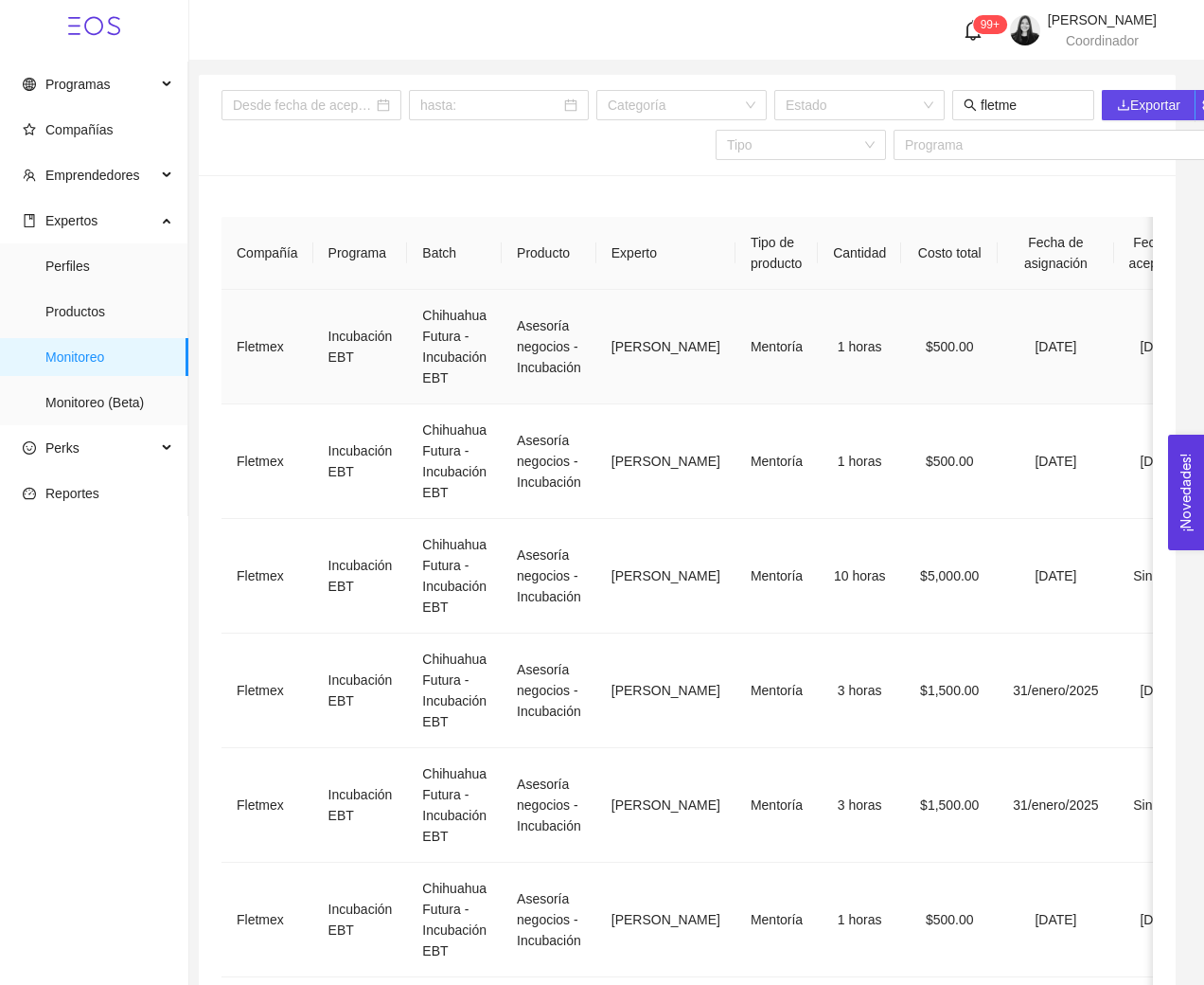
click at [358, 376] on td "Incubación EBT" at bounding box center [360, 346] width 95 height 114
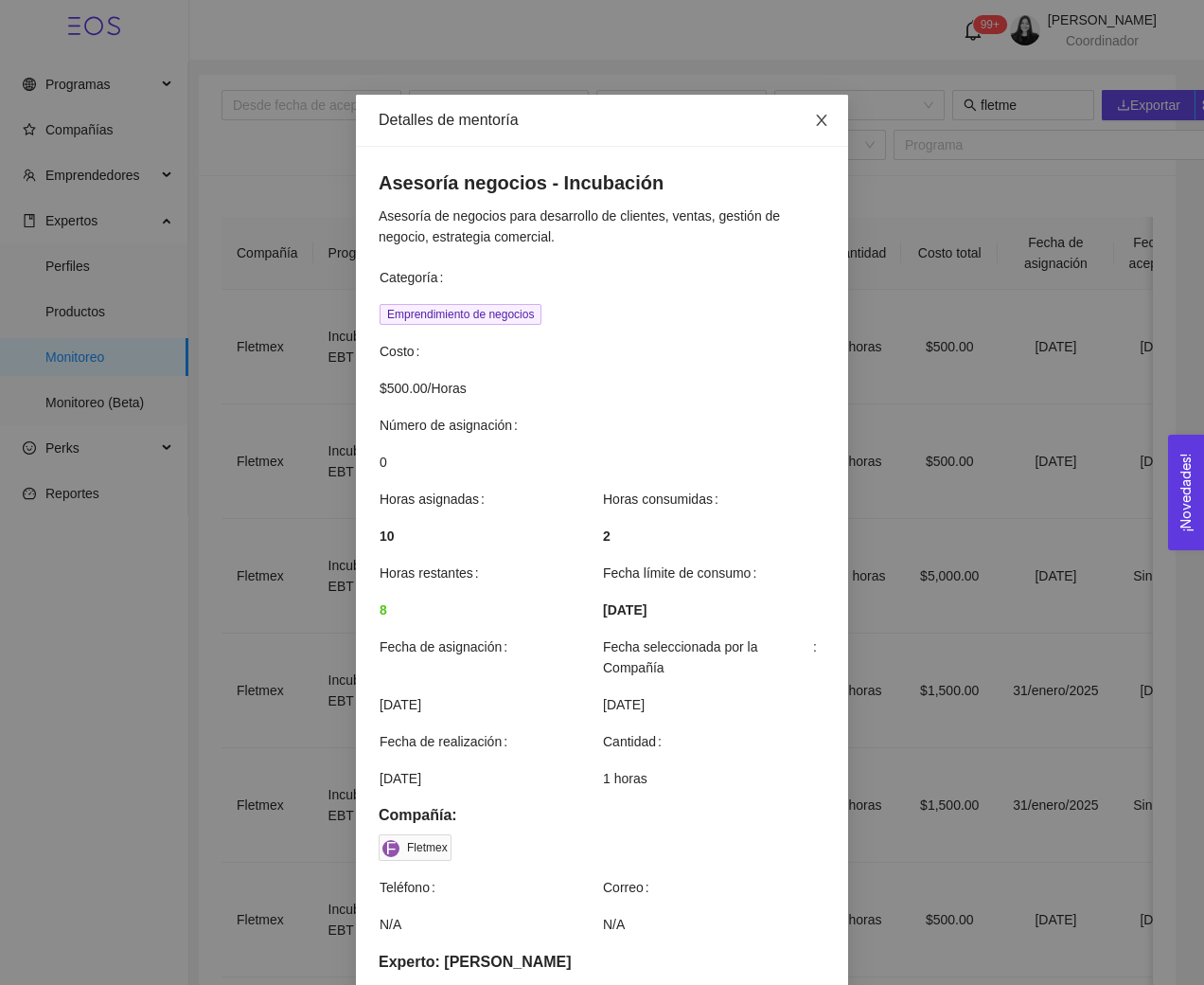
click at [818, 119] on icon "close" at bounding box center [822, 120] width 15 height 15
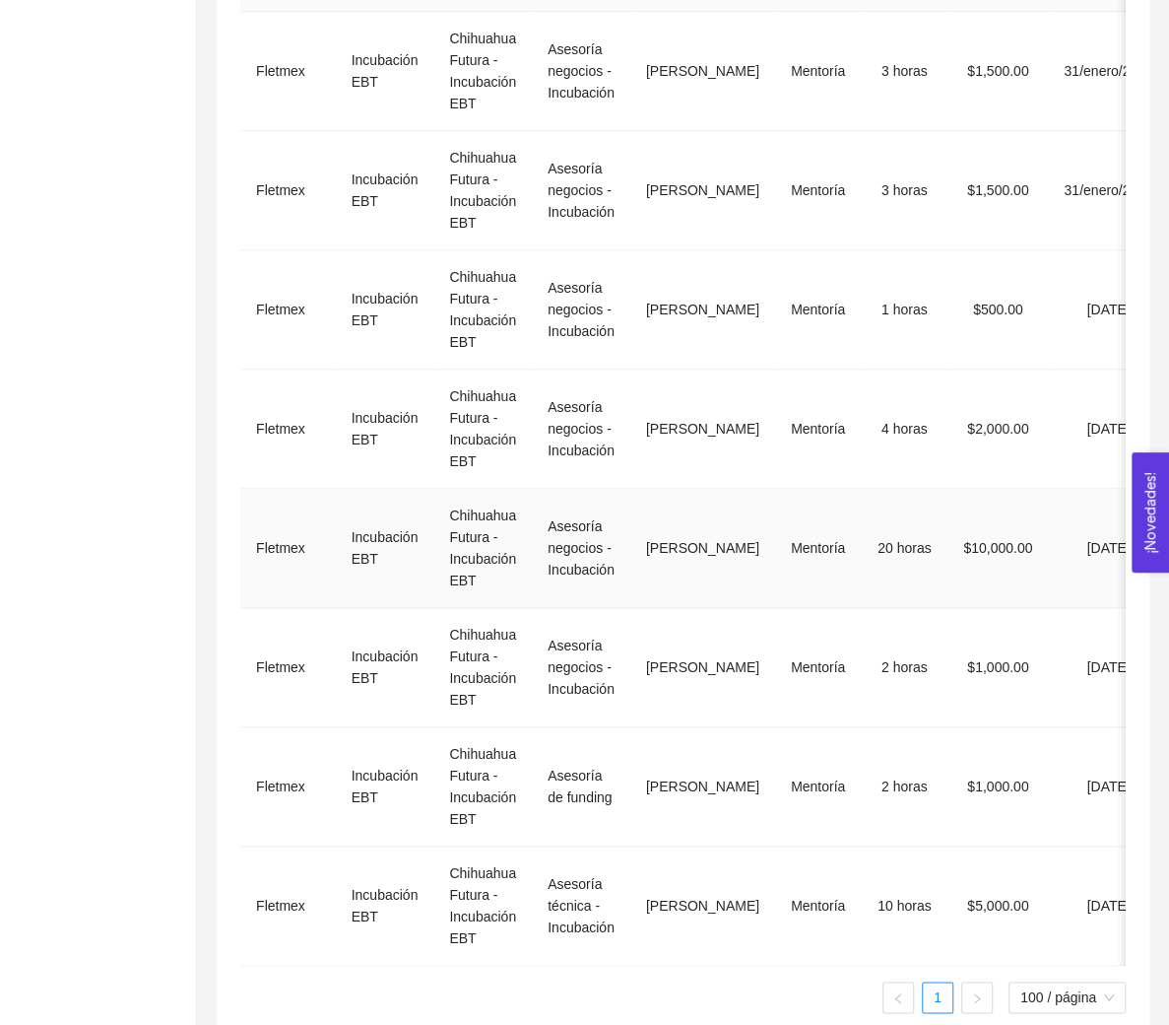
scroll to position [648, 0]
click at [417, 790] on td "Incubación EBT" at bounding box center [385, 785] width 99 height 119
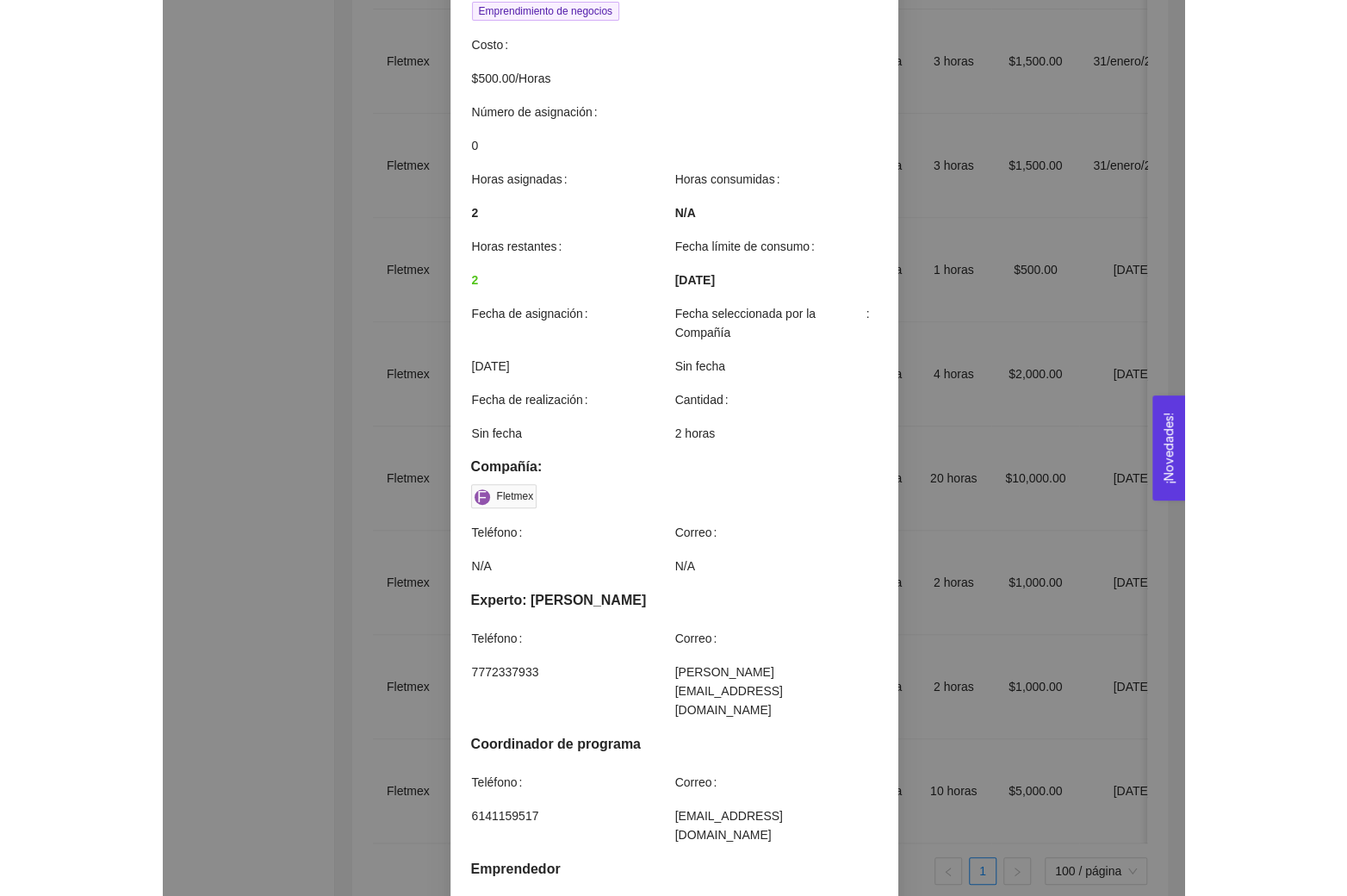
scroll to position [97, 0]
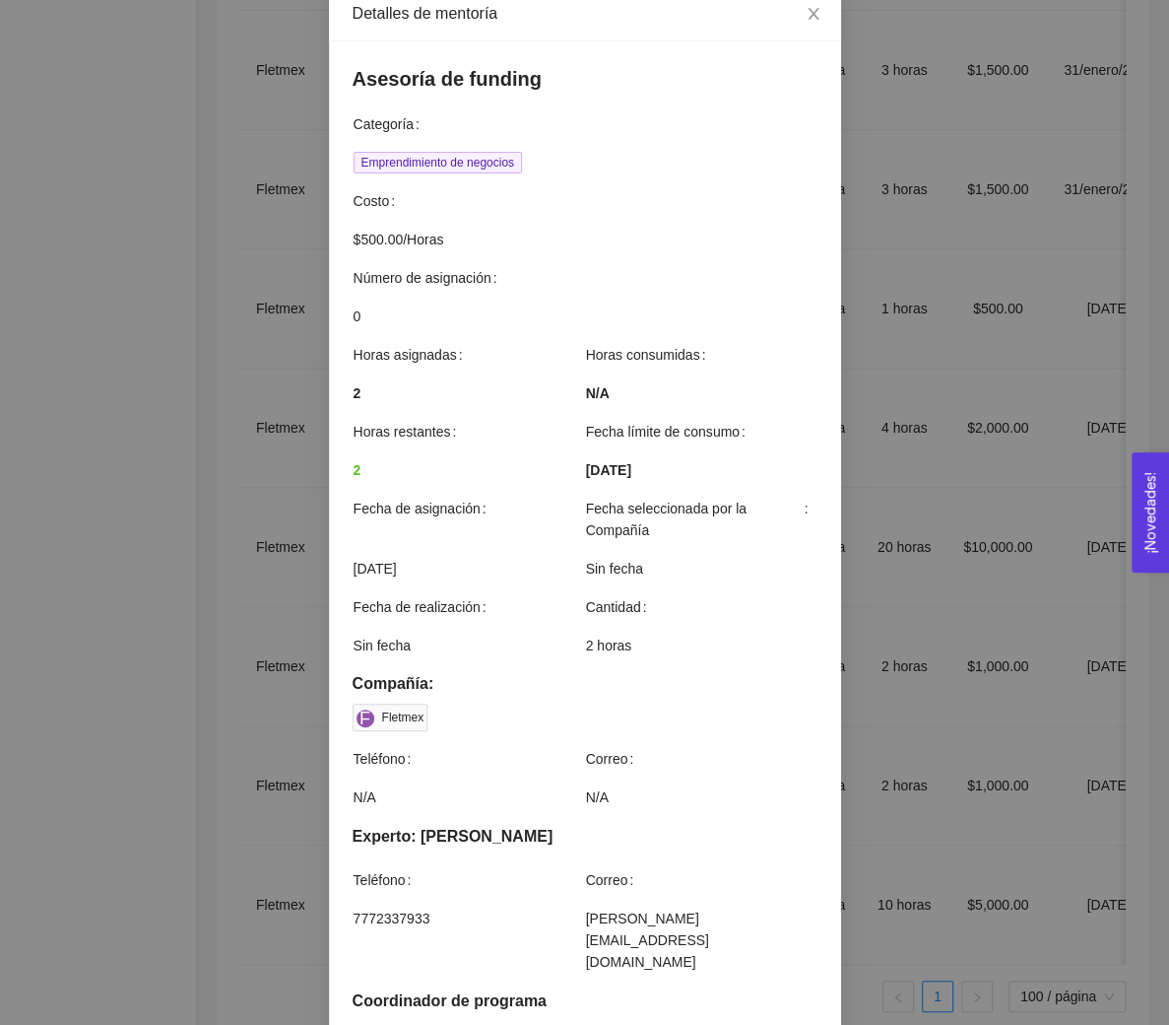
click at [150, 543] on div "Detalles de mentoría Asesoría de funding Categoría Emprendimiento de negocios C…" at bounding box center [584, 512] width 1169 height 1025
